Goal: Task Accomplishment & Management: Manage account settings

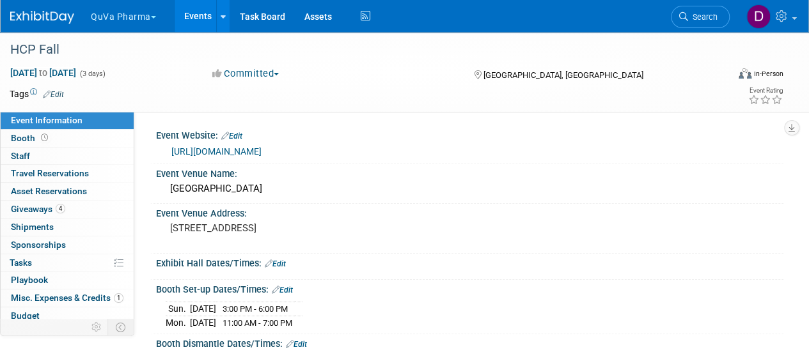
click at [107, 19] on button "QuVa Pharma" at bounding box center [131, 14] width 83 height 28
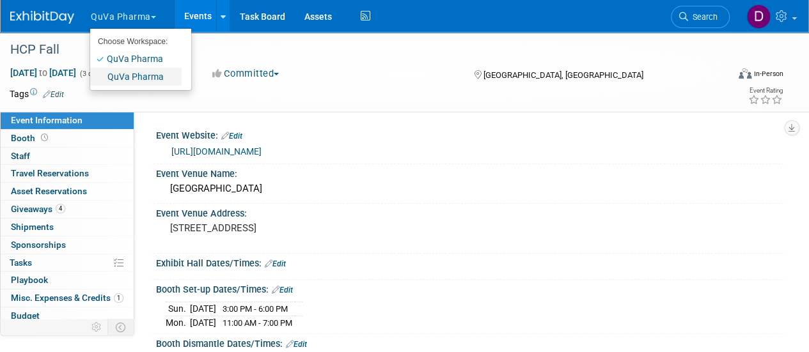
click at [119, 75] on link "QuVa Pharma" at bounding box center [135, 77] width 91 height 18
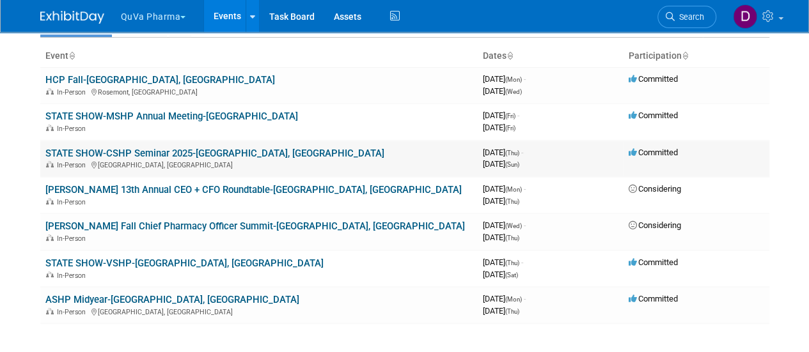
scroll to position [64, 0]
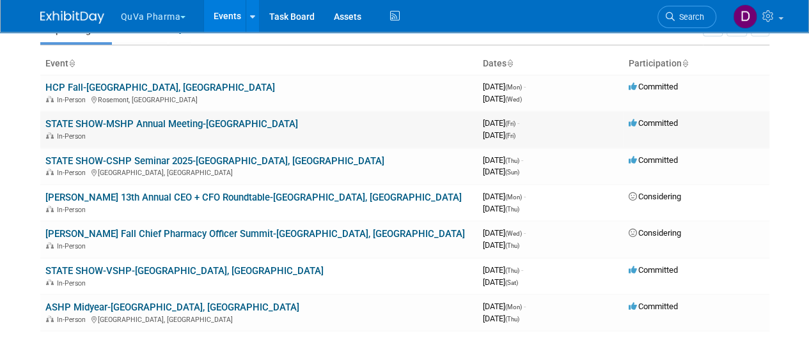
click at [194, 123] on link "STATE SHOW-MSHP Annual Meeting-[GEOGRAPHIC_DATA]" at bounding box center [171, 124] width 253 height 12
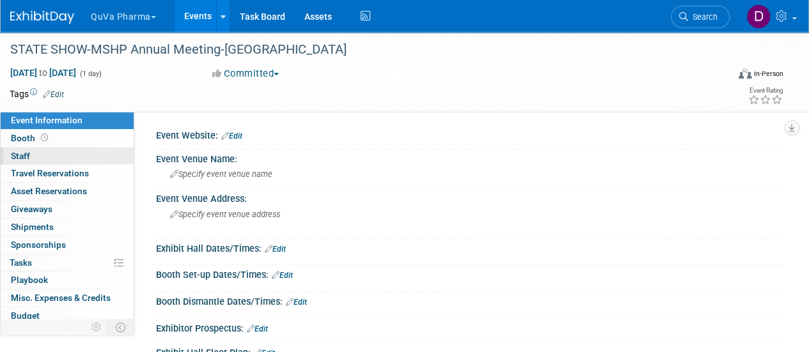
click at [29, 153] on span "Staff 0" at bounding box center [20, 156] width 19 height 10
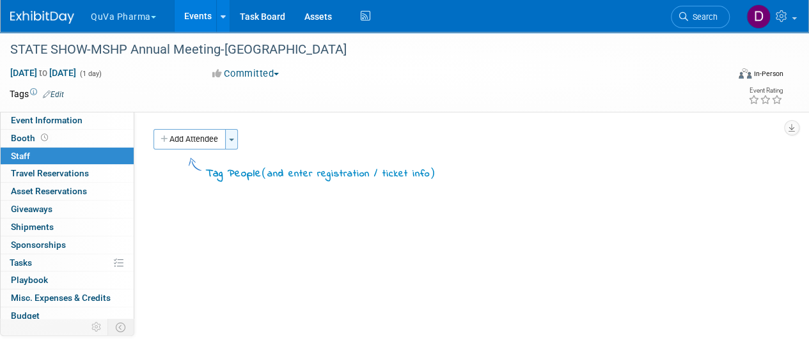
click at [233, 137] on button "Toggle Dropdown" at bounding box center [231, 139] width 13 height 20
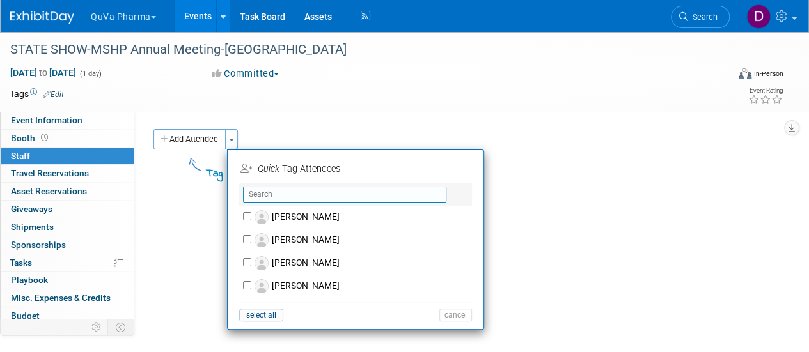
click at [270, 191] on input "text" at bounding box center [344, 195] width 203 height 16
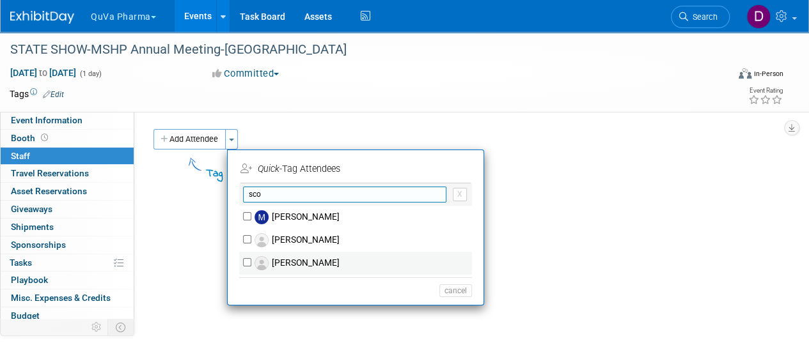
type input "sco"
click at [305, 261] on label "[PERSON_NAME]" at bounding box center [363, 263] width 225 height 23
click at [251, 261] on input "[PERSON_NAME]" at bounding box center [247, 262] width 8 height 8
checkbox input "true"
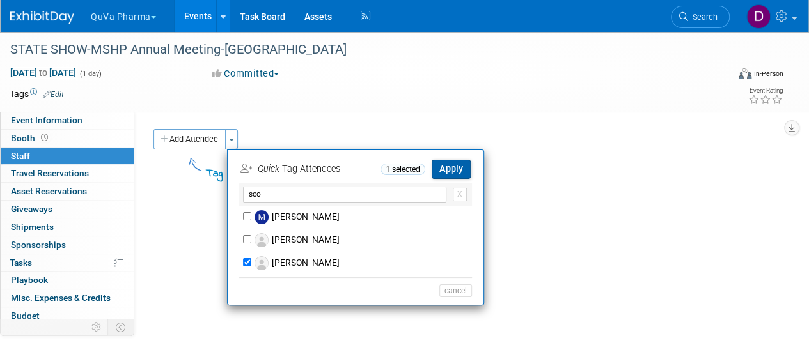
click at [446, 171] on button "Apply" at bounding box center [451, 169] width 39 height 19
